Goal: Task Accomplishment & Management: Use online tool/utility

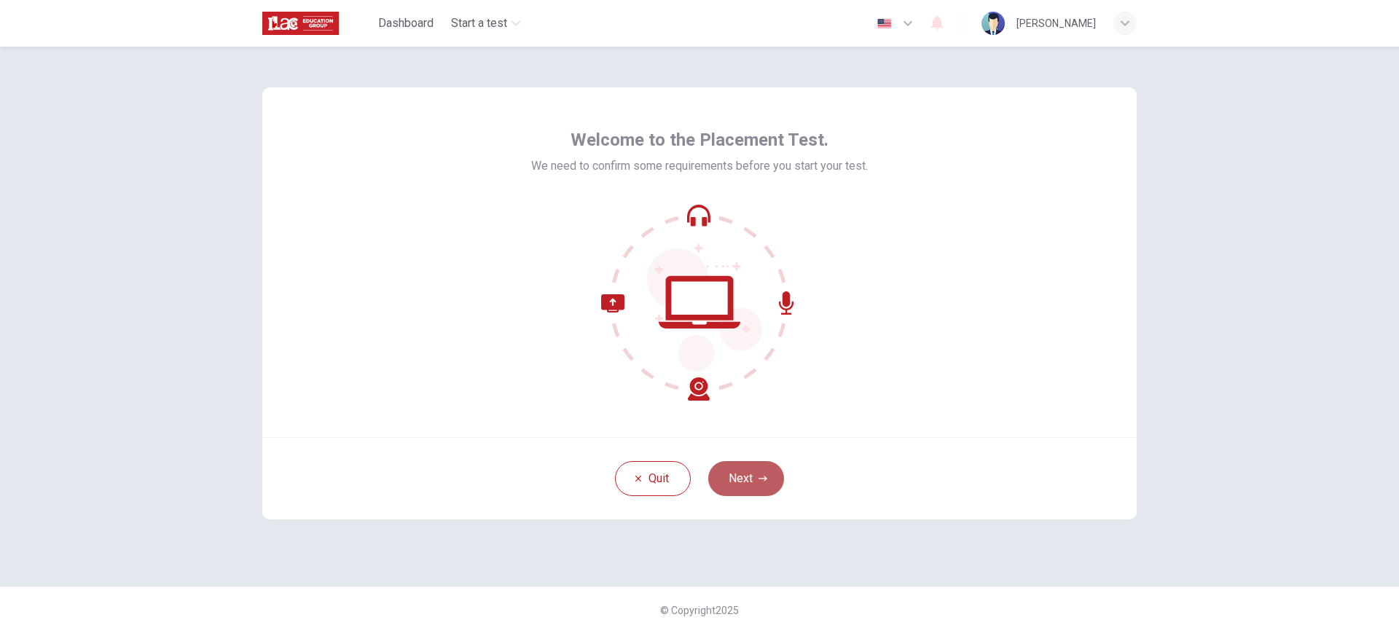
click at [763, 484] on button "Next" at bounding box center [746, 478] width 76 height 35
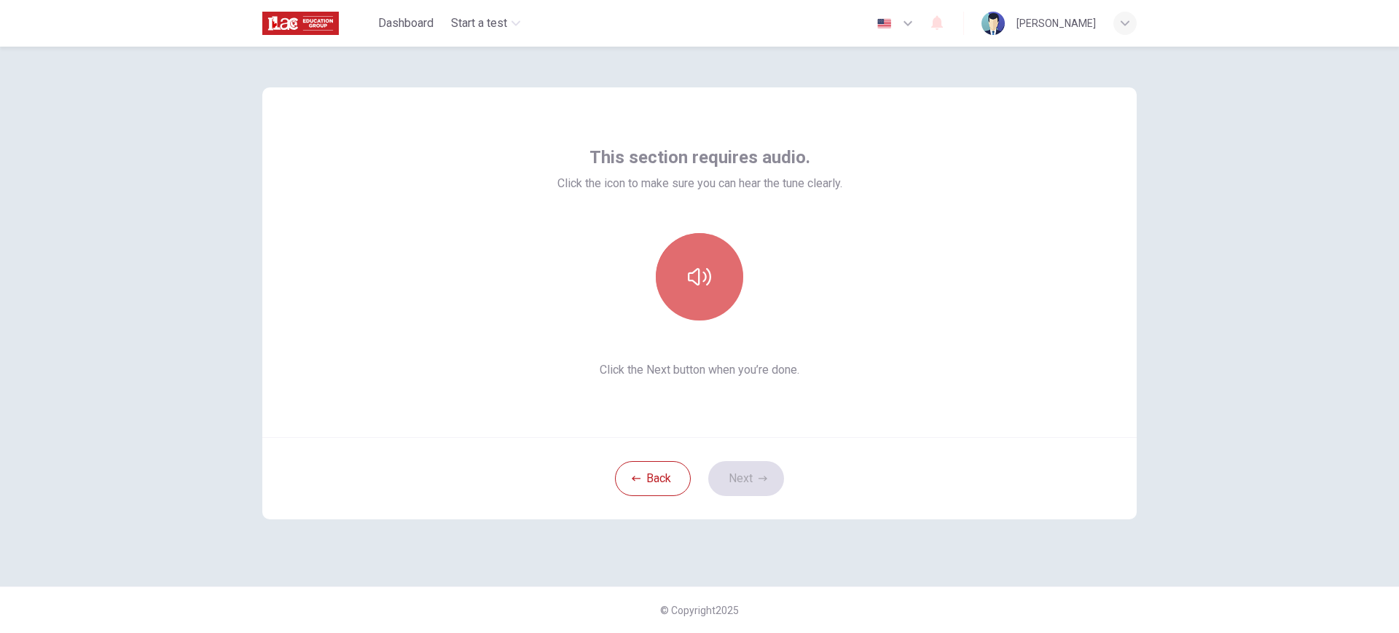
click at [711, 298] on button "button" at bounding box center [699, 276] width 87 height 87
click at [752, 470] on button "Next" at bounding box center [746, 478] width 76 height 35
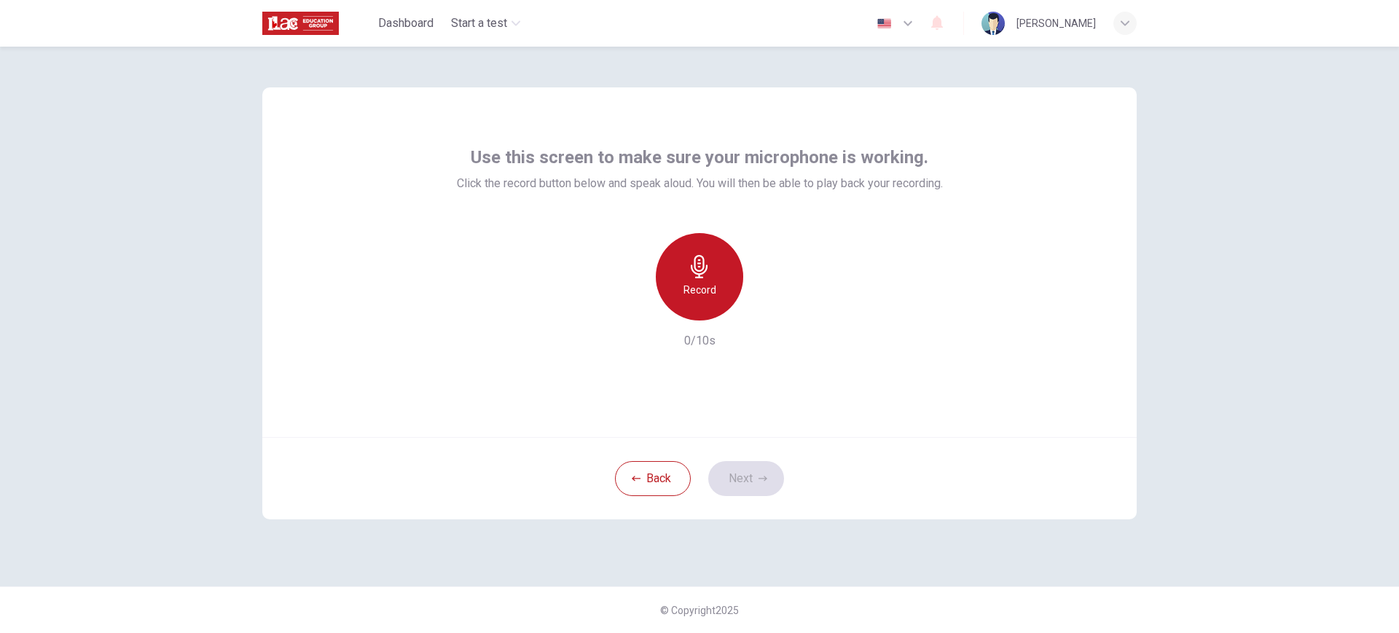
click at [690, 279] on div "Record" at bounding box center [699, 276] width 87 height 87
click at [774, 318] on div "Record" at bounding box center [699, 276] width 157 height 87
click at [770, 314] on icon "button" at bounding box center [766, 309] width 15 height 15
click at [742, 482] on button "Next" at bounding box center [746, 478] width 76 height 35
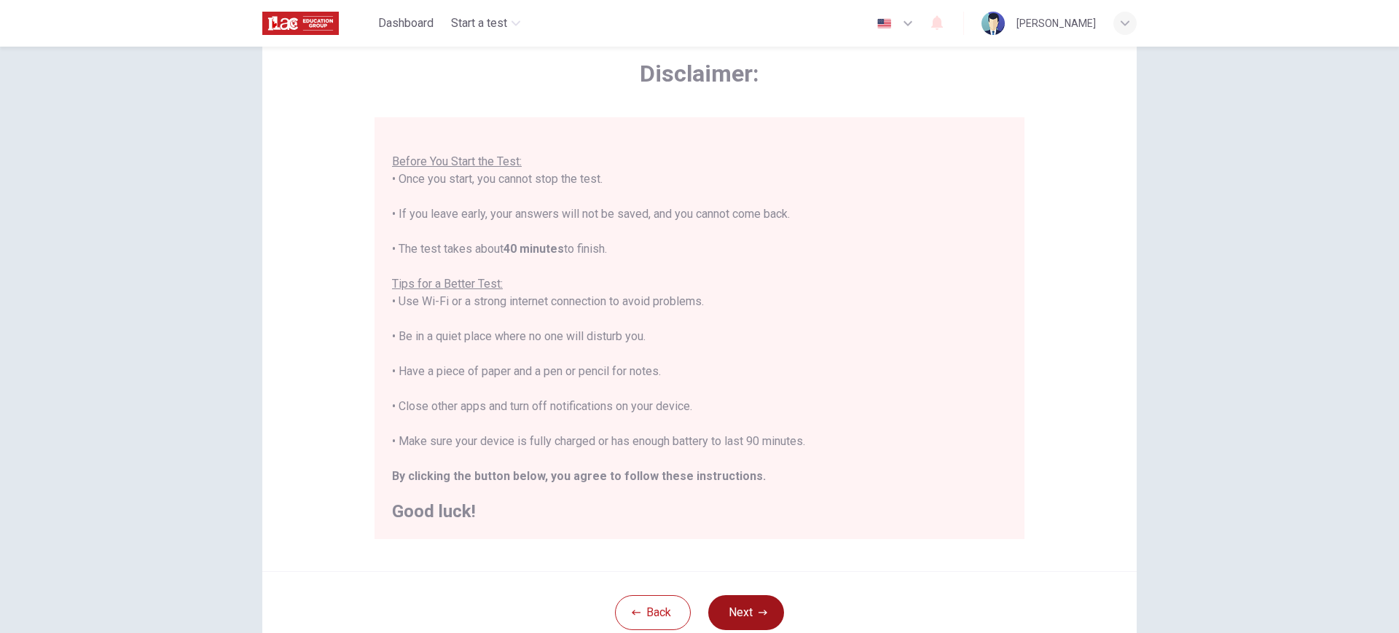
scroll to position [62, 0]
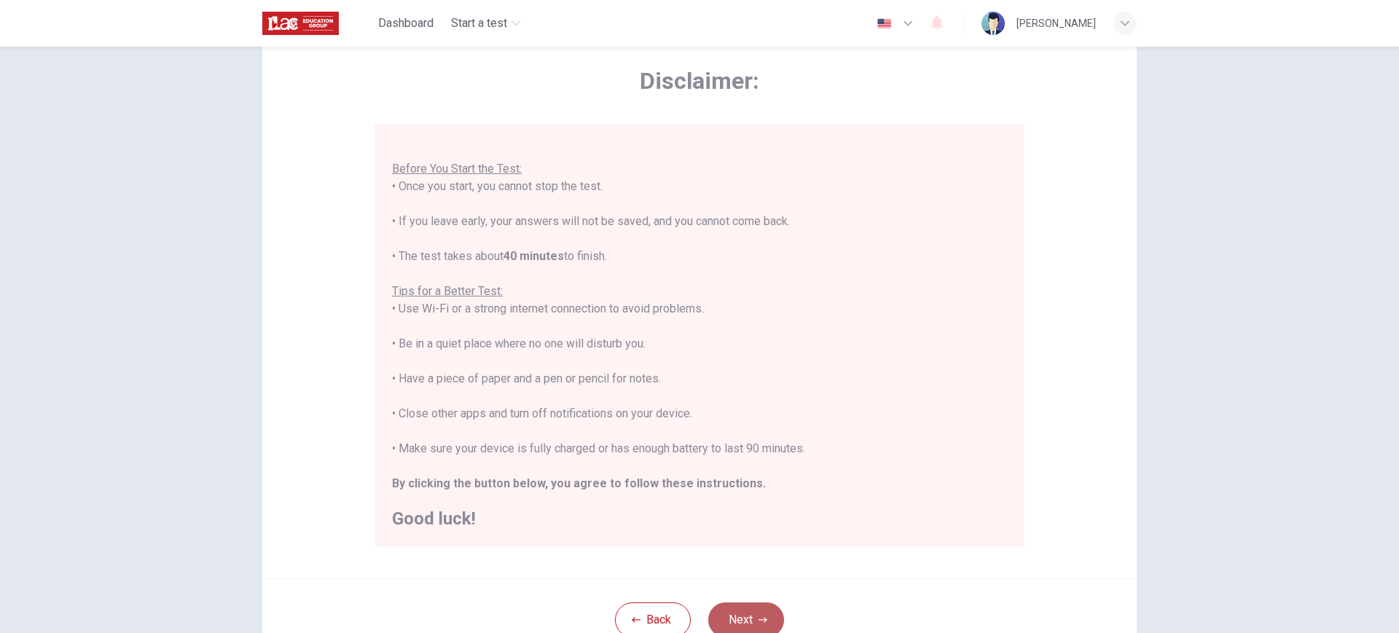
click at [735, 611] on button "Next" at bounding box center [746, 619] width 76 height 35
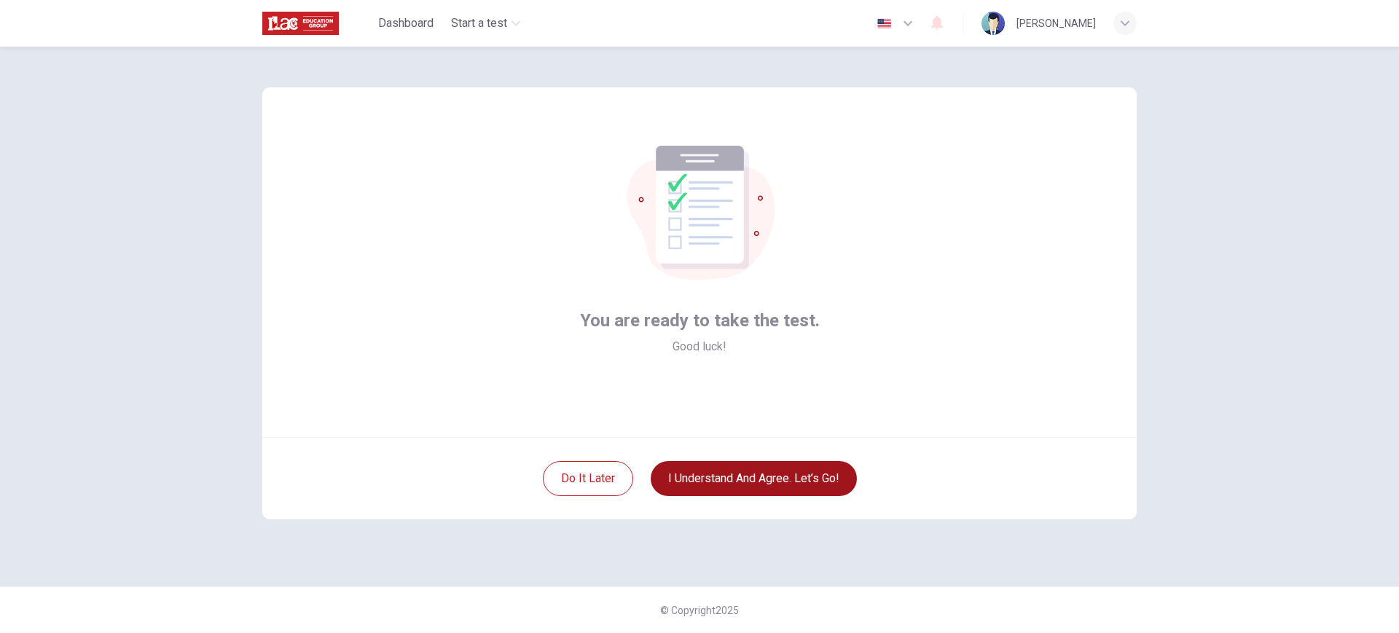
scroll to position [0, 0]
click at [749, 460] on div "Do it later I understand and agree. Let’s go!" at bounding box center [699, 478] width 874 height 82
click at [748, 466] on button "I understand and agree. Let’s go!" at bounding box center [754, 478] width 206 height 35
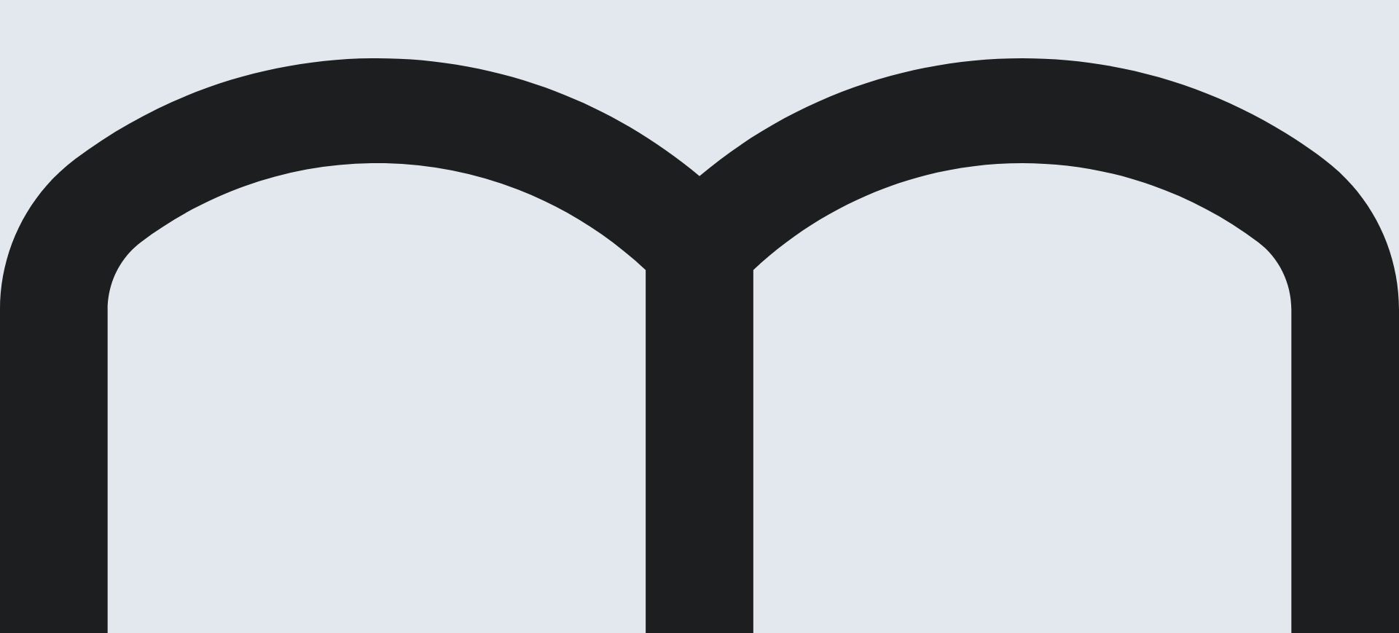
drag, startPoint x: 775, startPoint y: 187, endPoint x: 595, endPoint y: 184, distance: 180.0
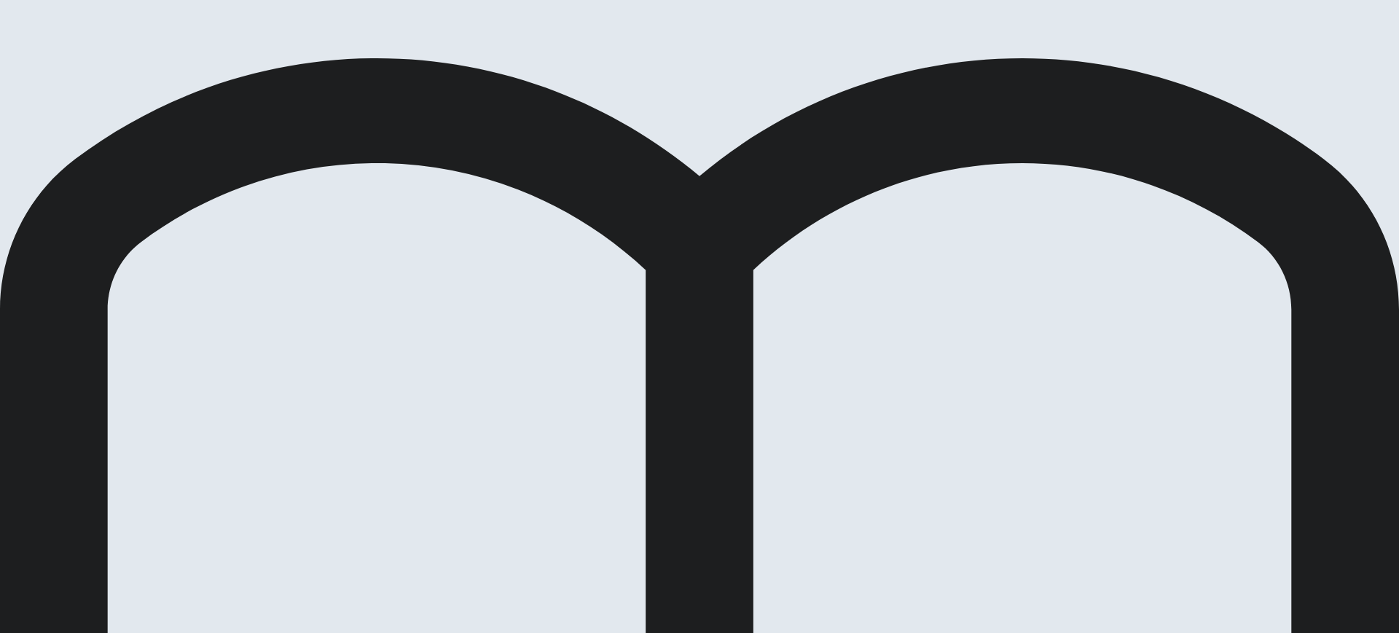
drag, startPoint x: 576, startPoint y: 185, endPoint x: 780, endPoint y: 194, distance: 204.2
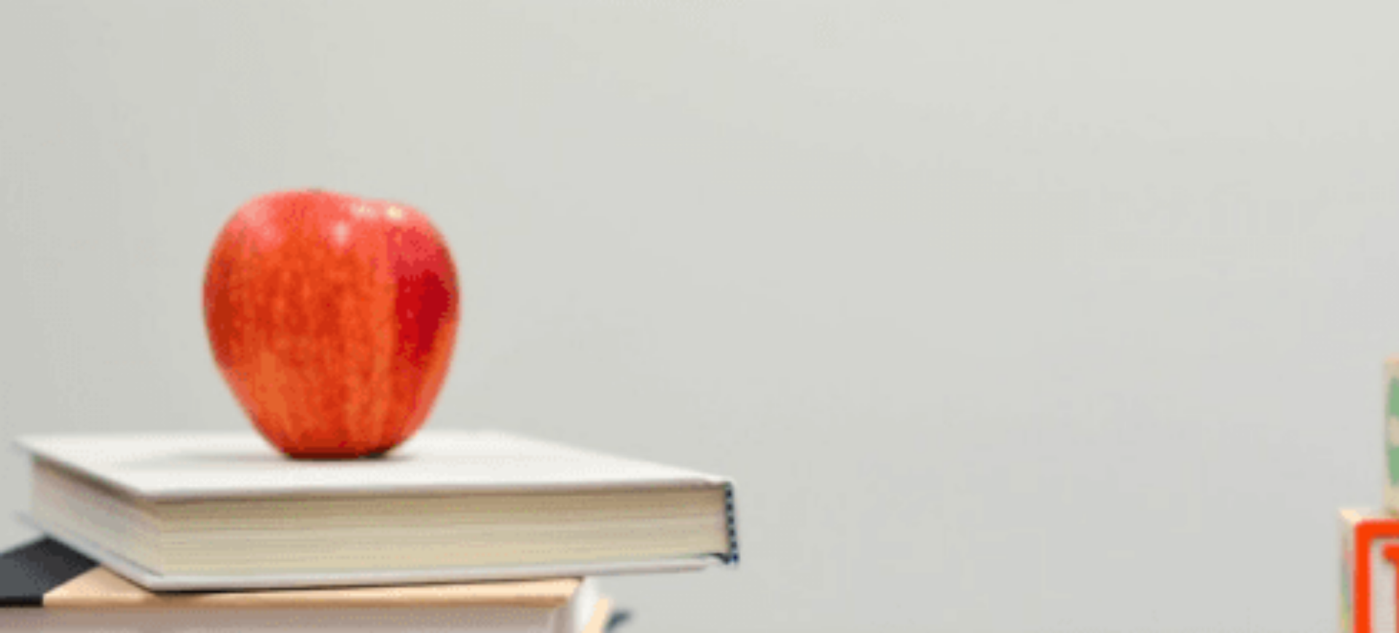
scroll to position [0, 0]
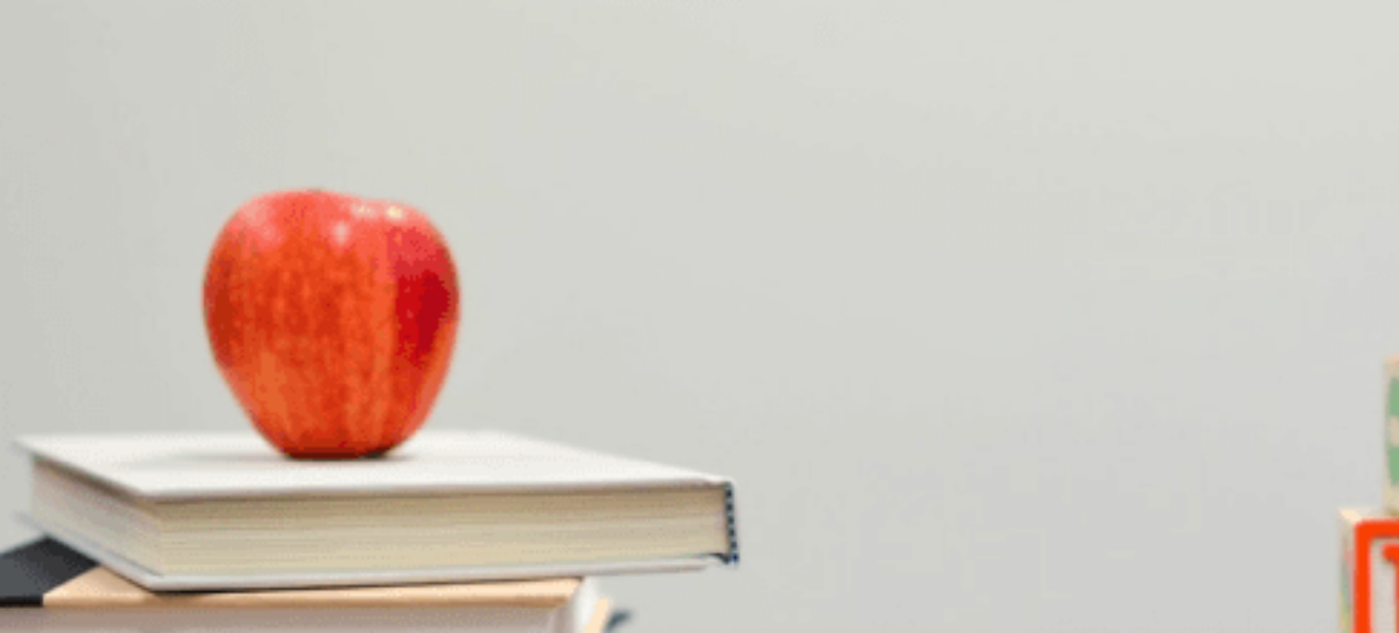
click at [539, 437] on div "You must click this to continue" at bounding box center [463, 428] width 154 height 17
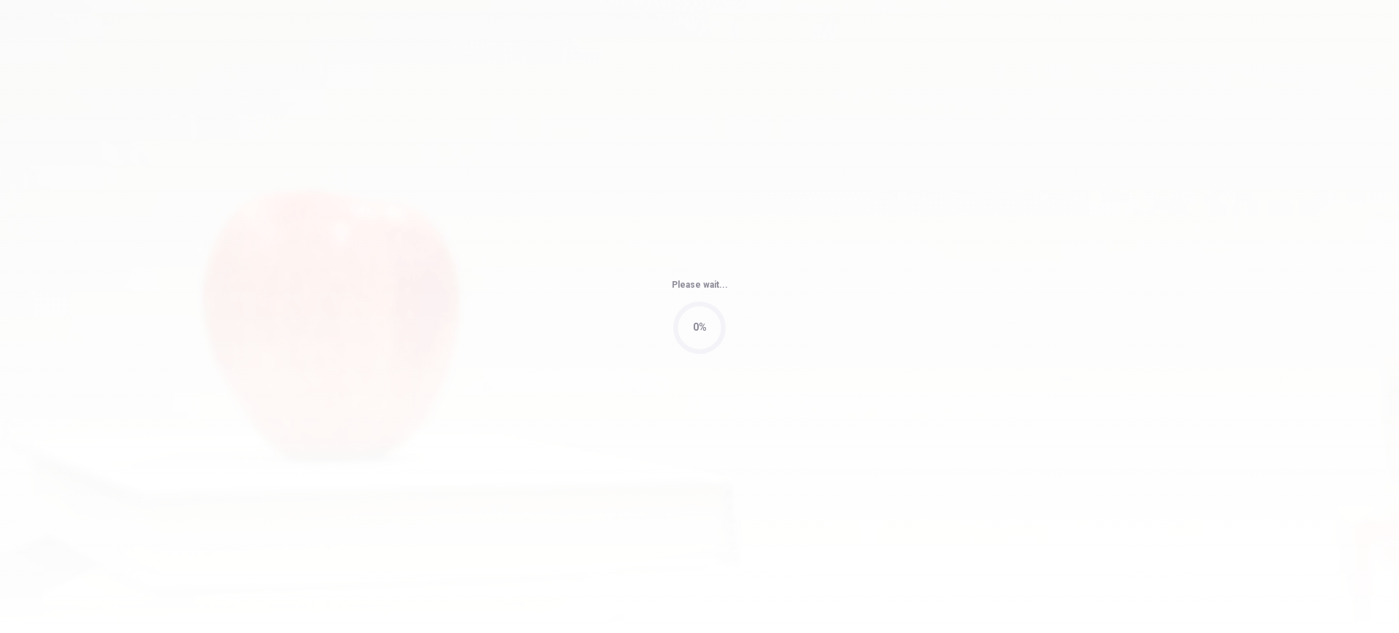
type input "50"
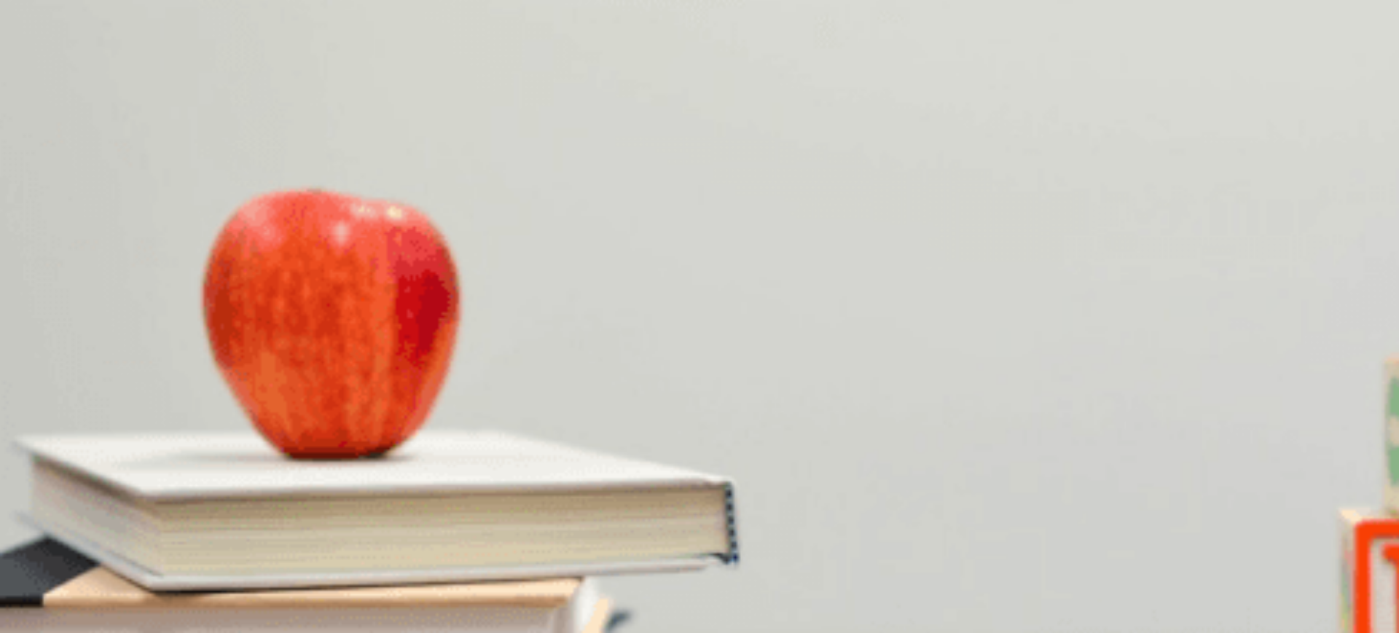
scroll to position [0, 0]
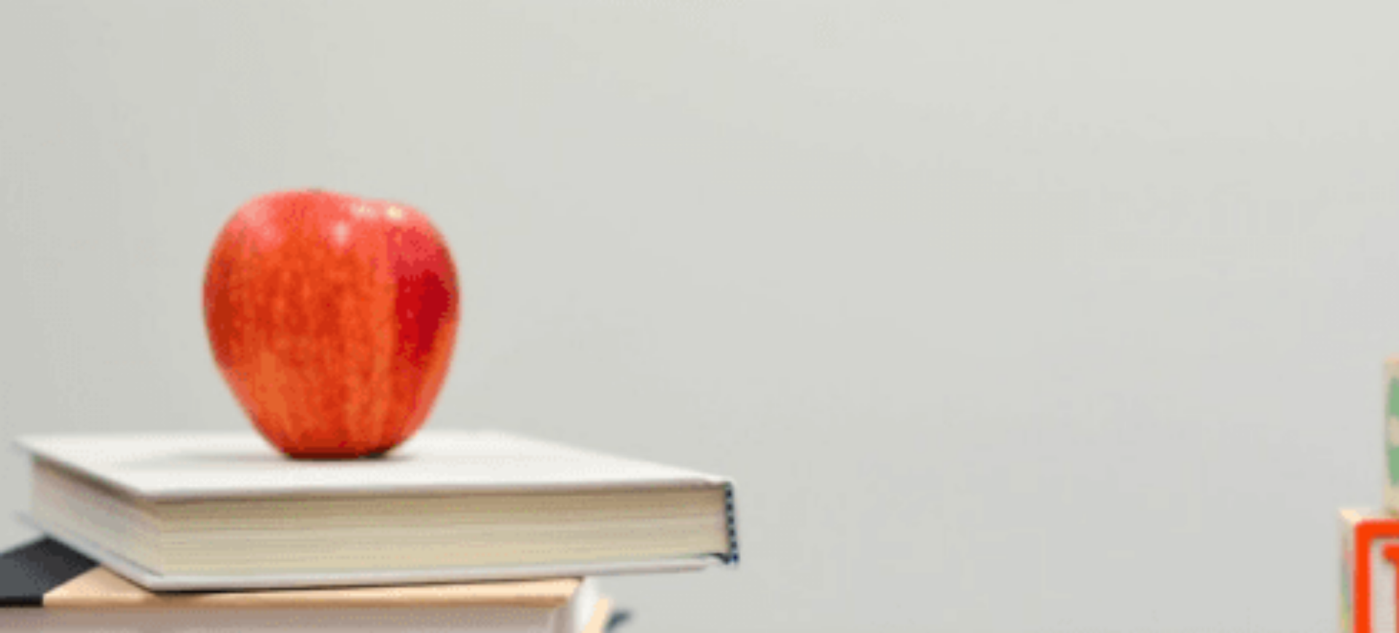
scroll to position [1359, 0]
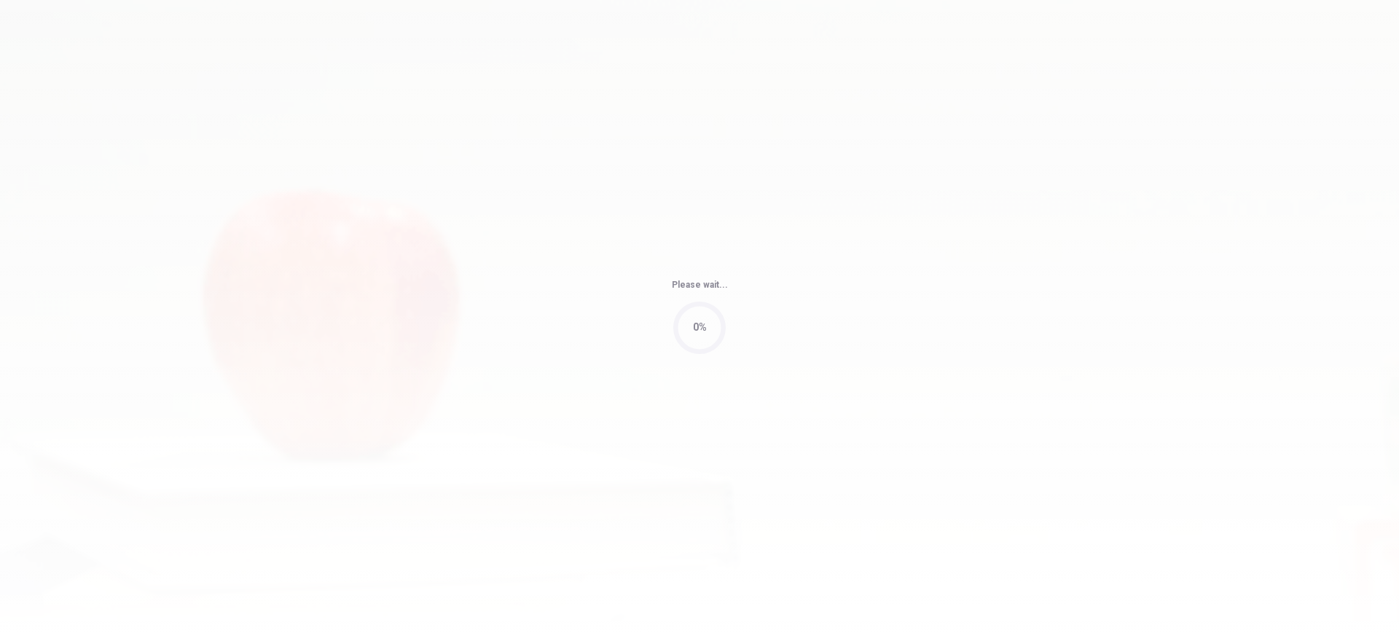
type input "48"
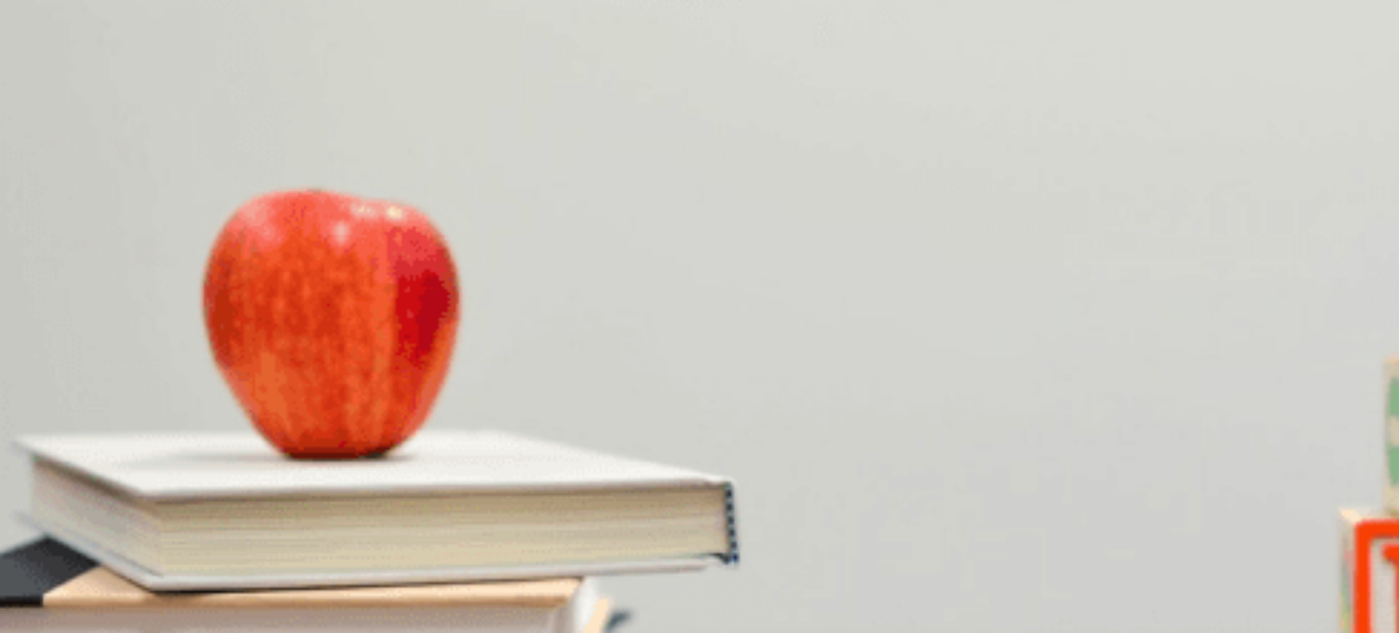
scroll to position [25, 0]
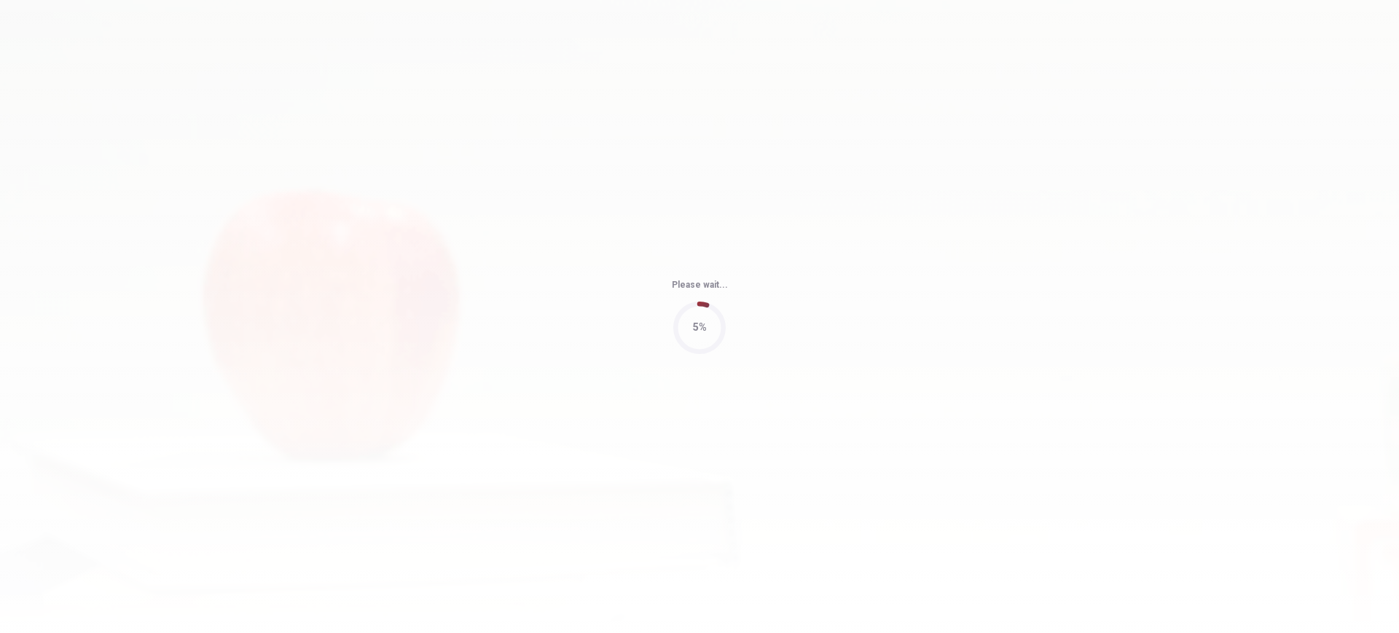
type input "68"
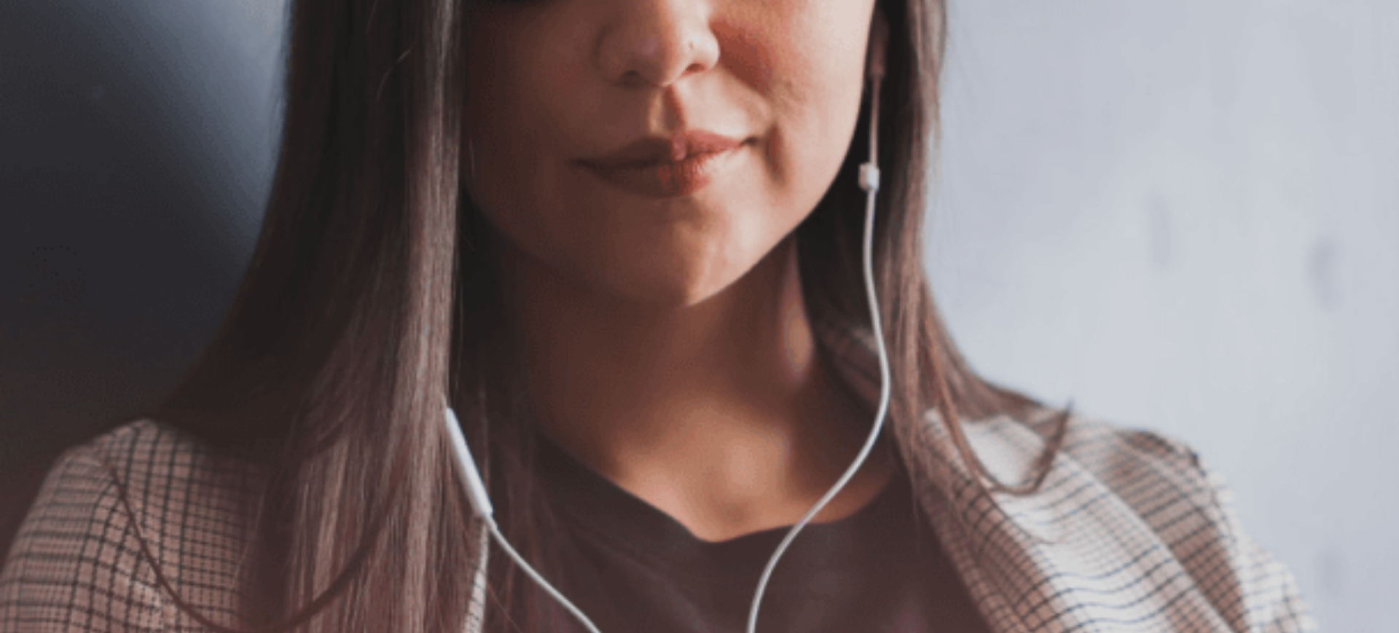
scroll to position [154, 0]
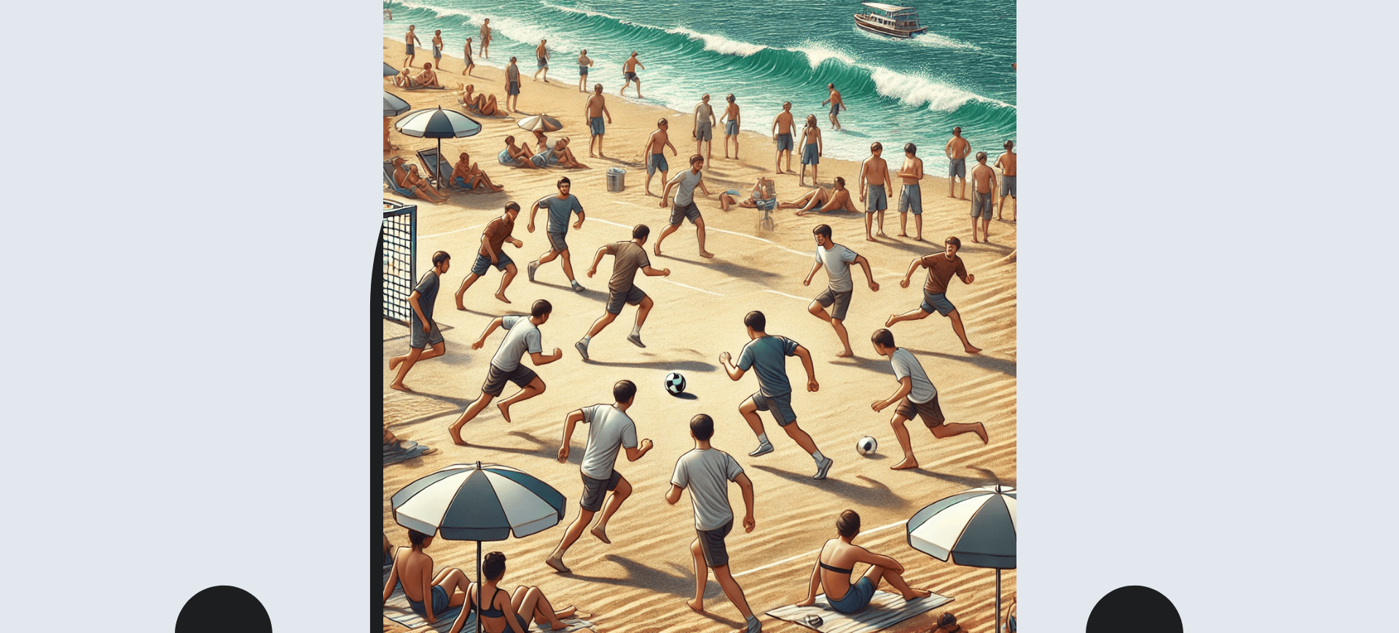
scroll to position [0, 0]
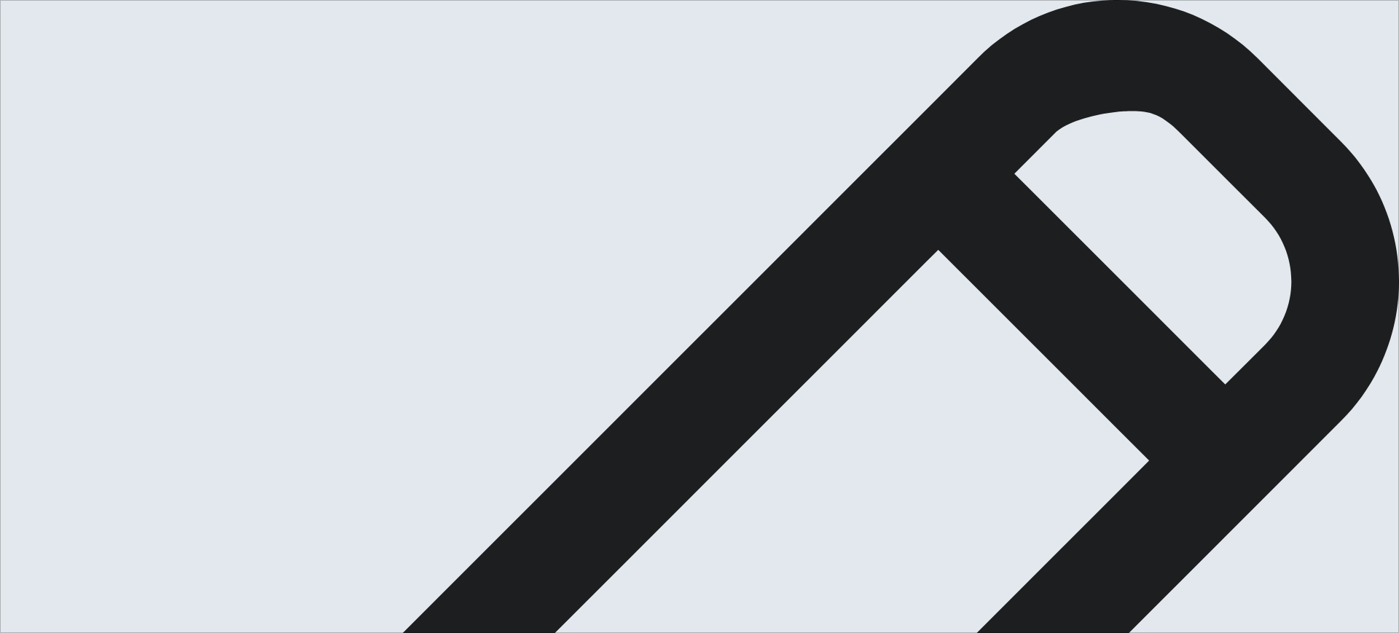
type textarea "In this exctualy moment I,m travelling in [GEOGRAPHIC_DATA]. I will spend just …"
